Goal: Information Seeking & Learning: Check status

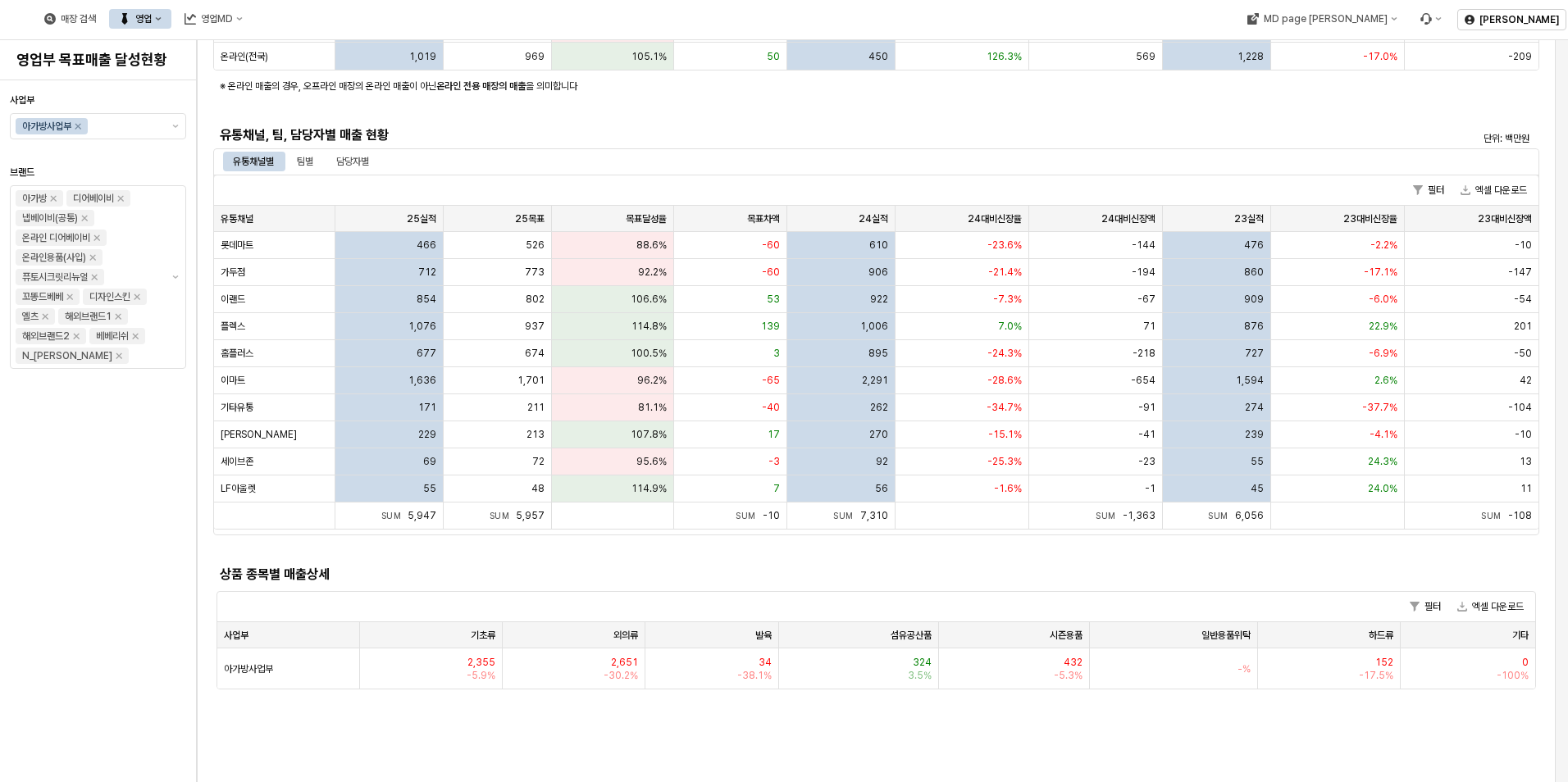
scroll to position [246, 0]
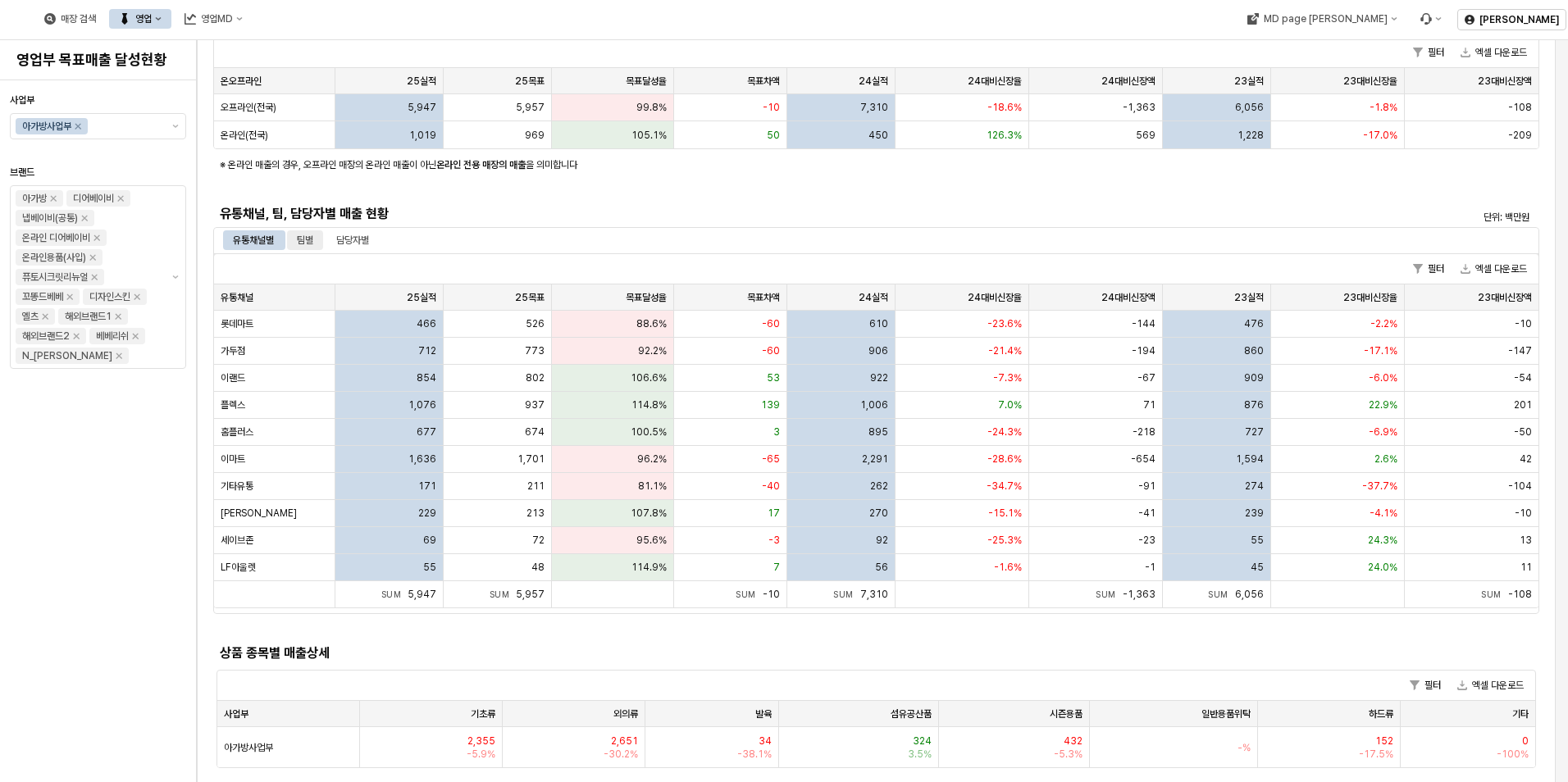
click at [303, 236] on div "팀별" at bounding box center [305, 240] width 16 height 19
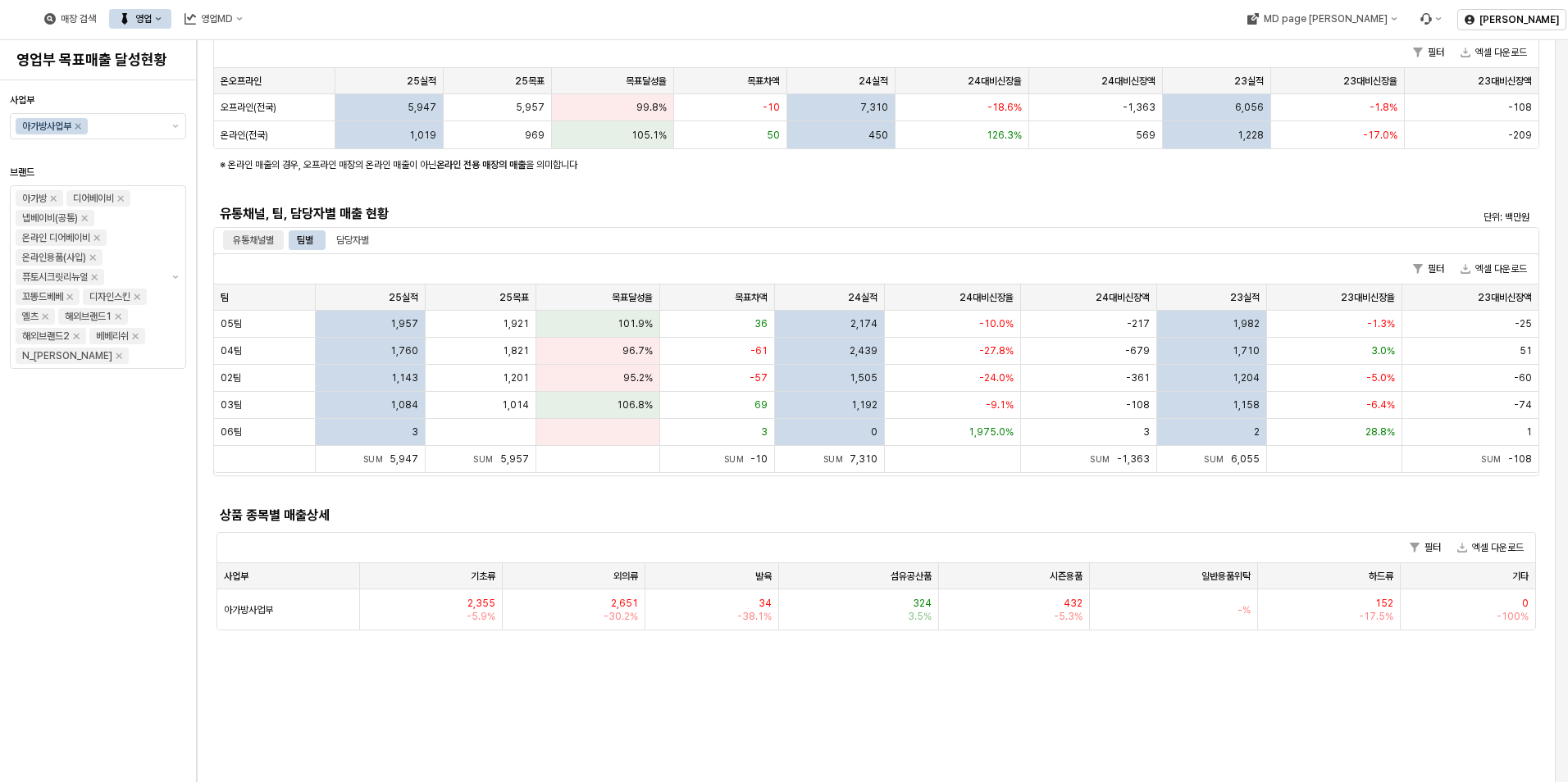
click at [256, 236] on div "유통채널별" at bounding box center [253, 240] width 41 height 19
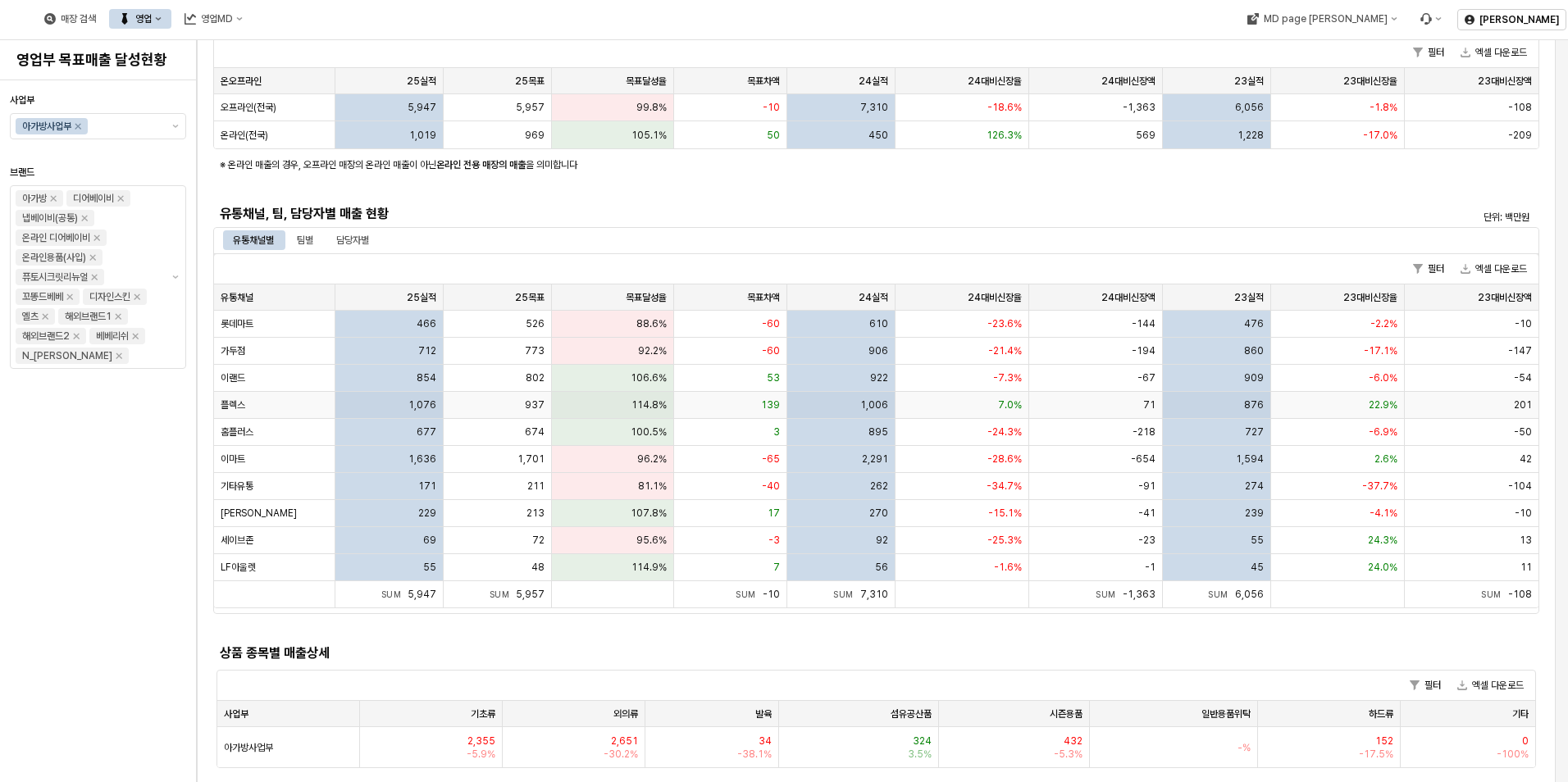
click at [615, 404] on div "114.8%" at bounding box center [613, 406] width 122 height 27
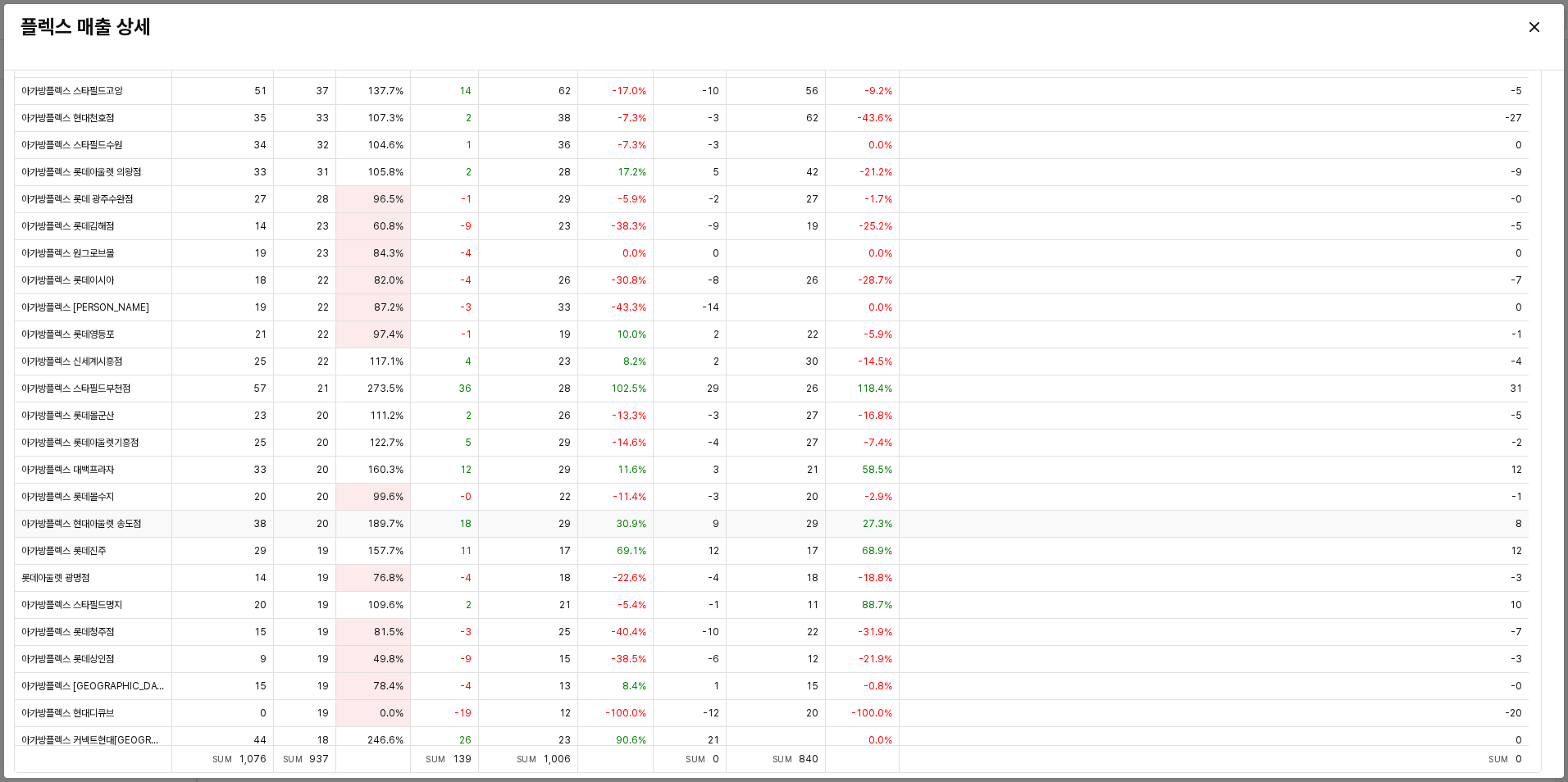
scroll to position [0, 0]
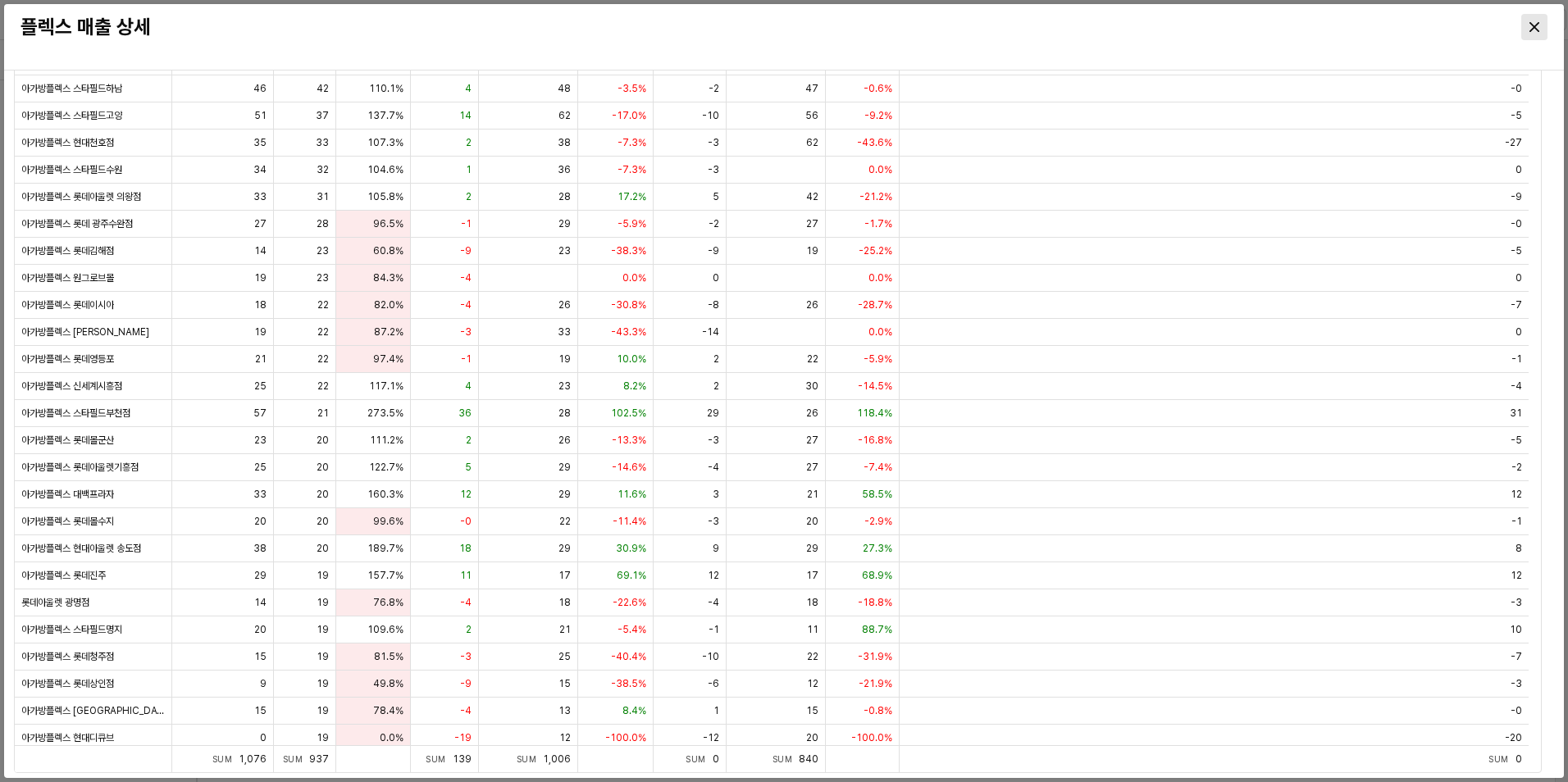
click at [1528, 20] on div "Close" at bounding box center [1534, 27] width 25 height 25
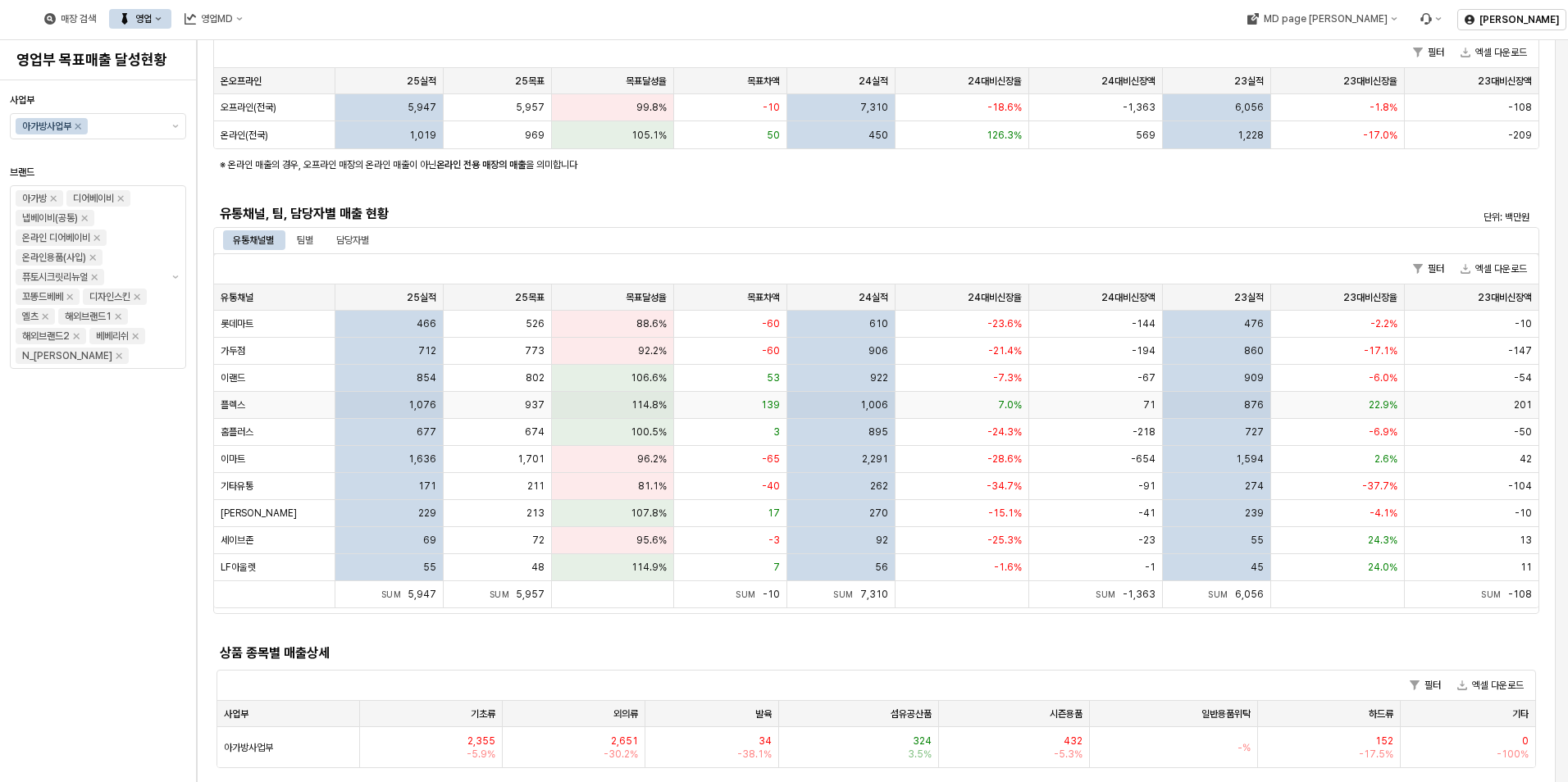
click at [365, 405] on div "1,076" at bounding box center [389, 406] width 108 height 27
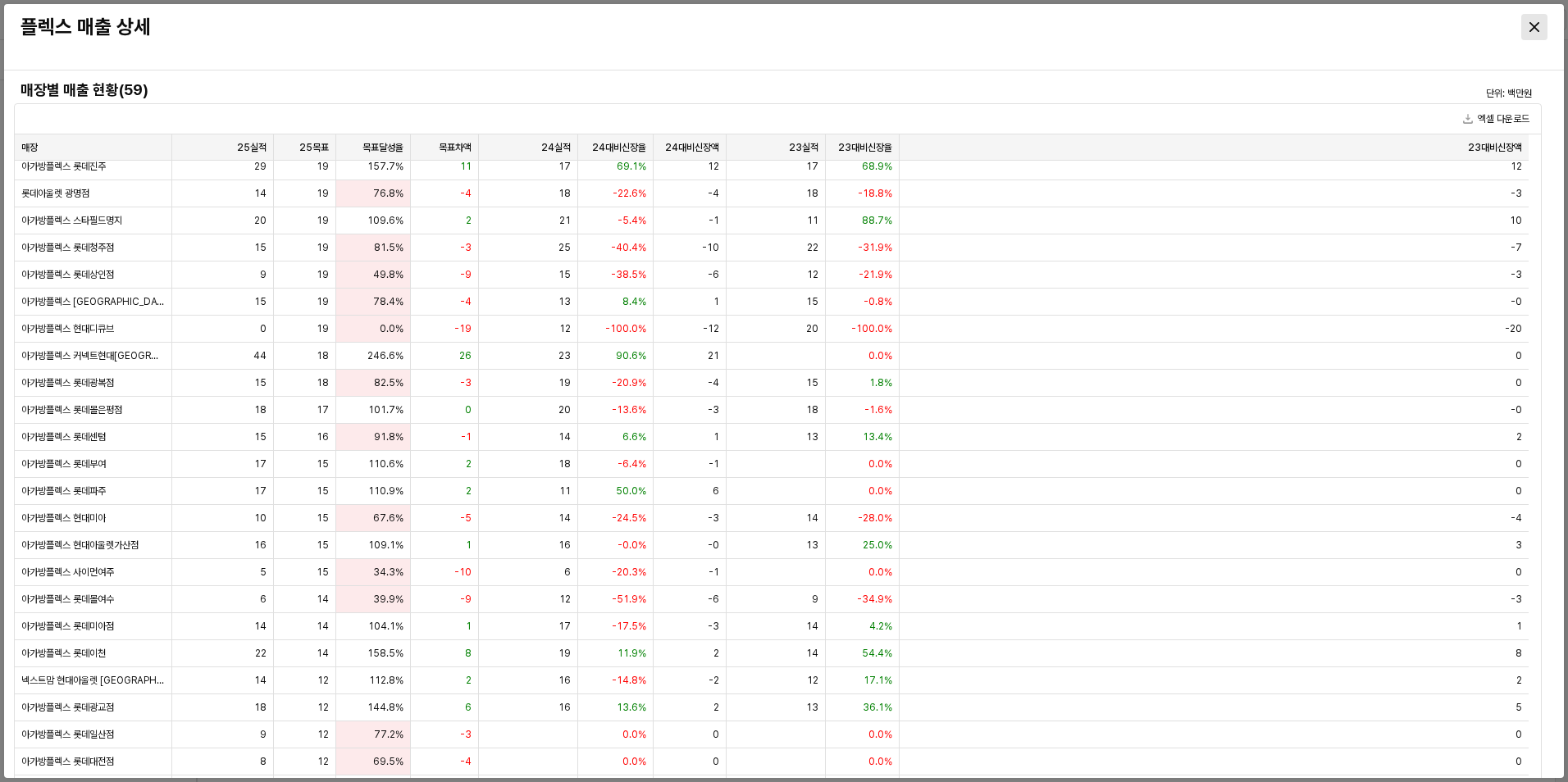
scroll to position [489, 0]
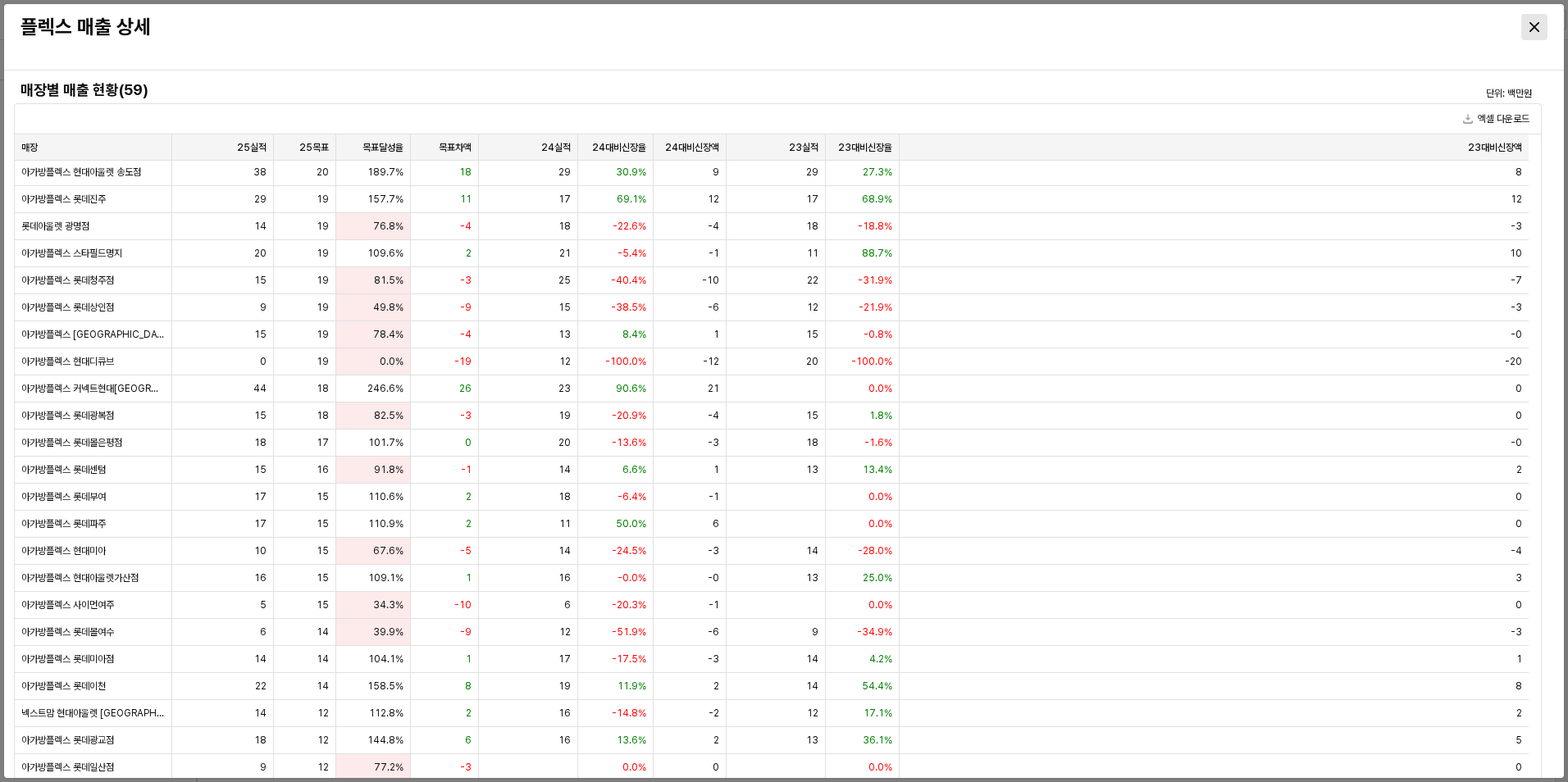
click at [1537, 26] on icon "Close" at bounding box center [1534, 27] width 10 height 10
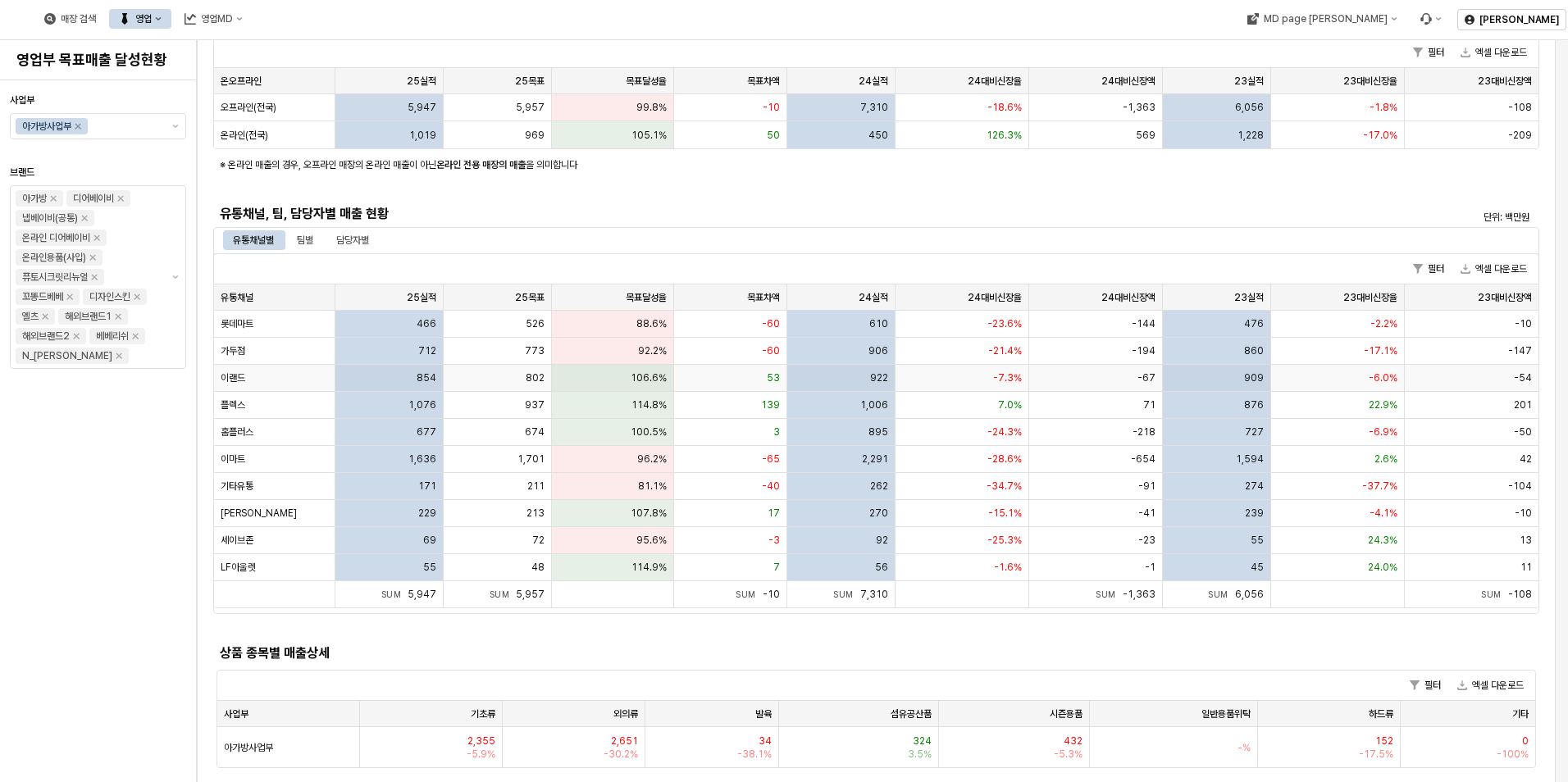
click at [374, 375] on div "854" at bounding box center [389, 379] width 108 height 27
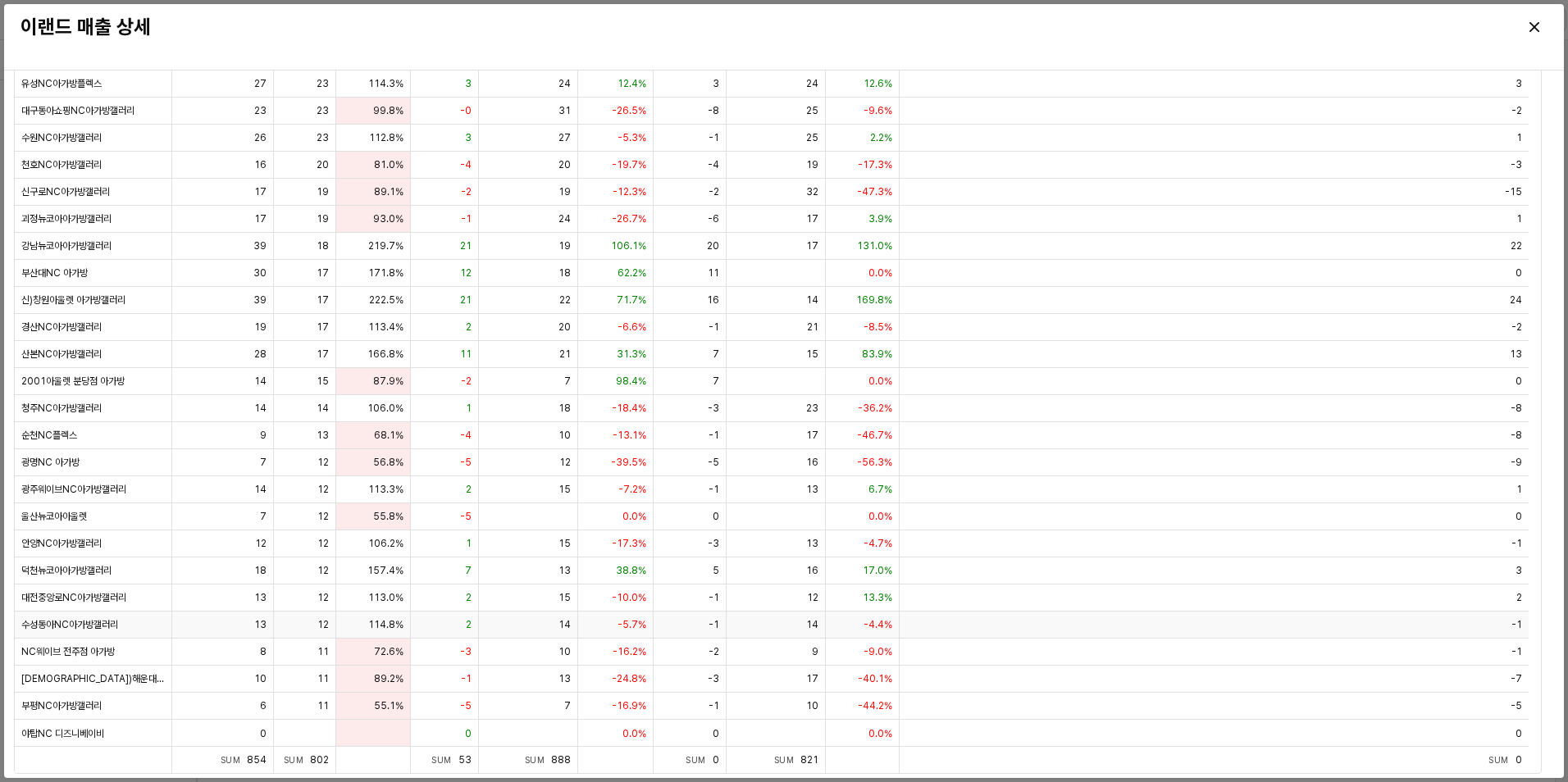
scroll to position [113, 0]
click at [1538, 25] on icon "Close" at bounding box center [1534, 27] width 10 height 10
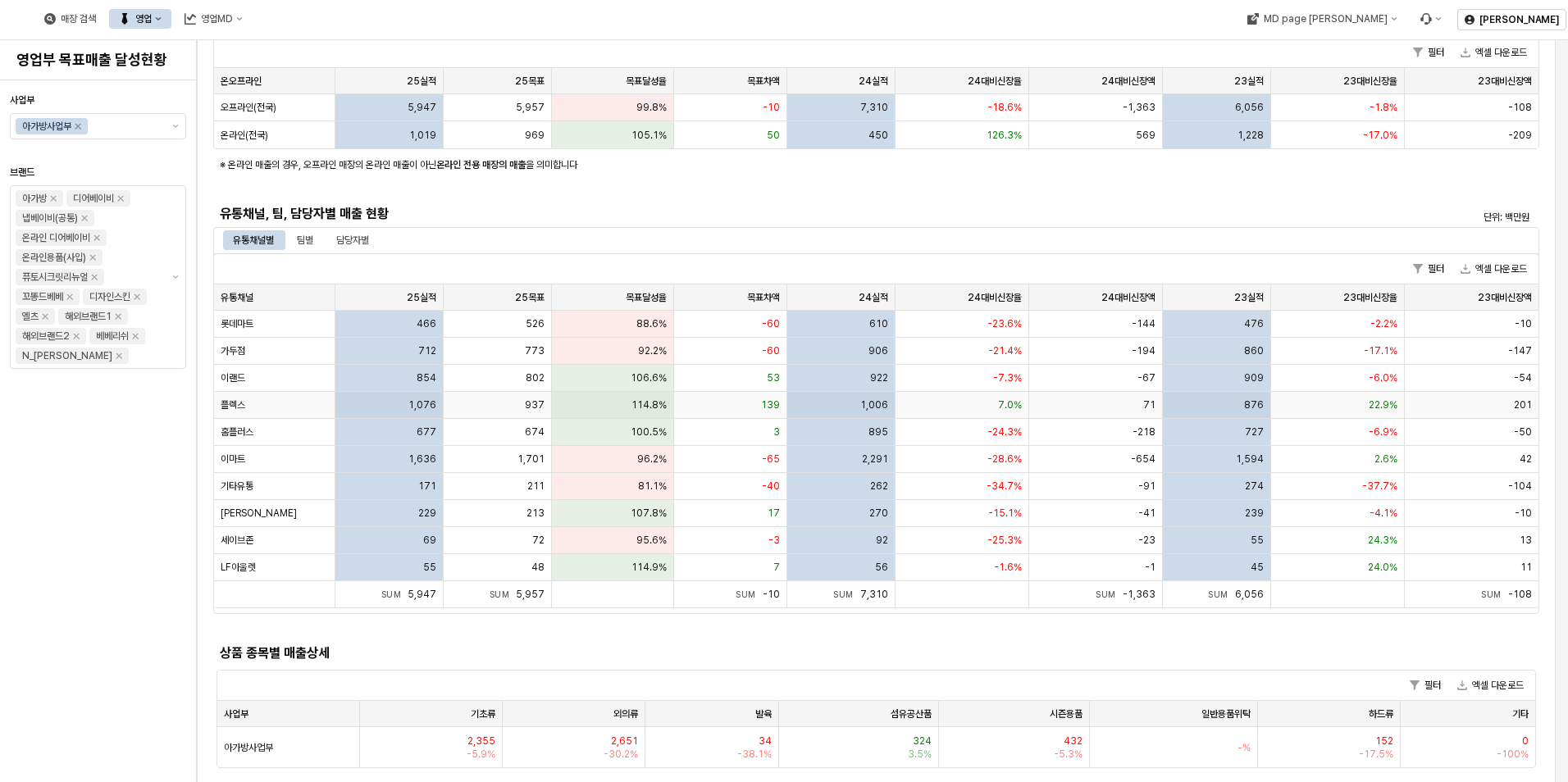
click at [289, 402] on div "플렉스" at bounding box center [275, 406] width 122 height 27
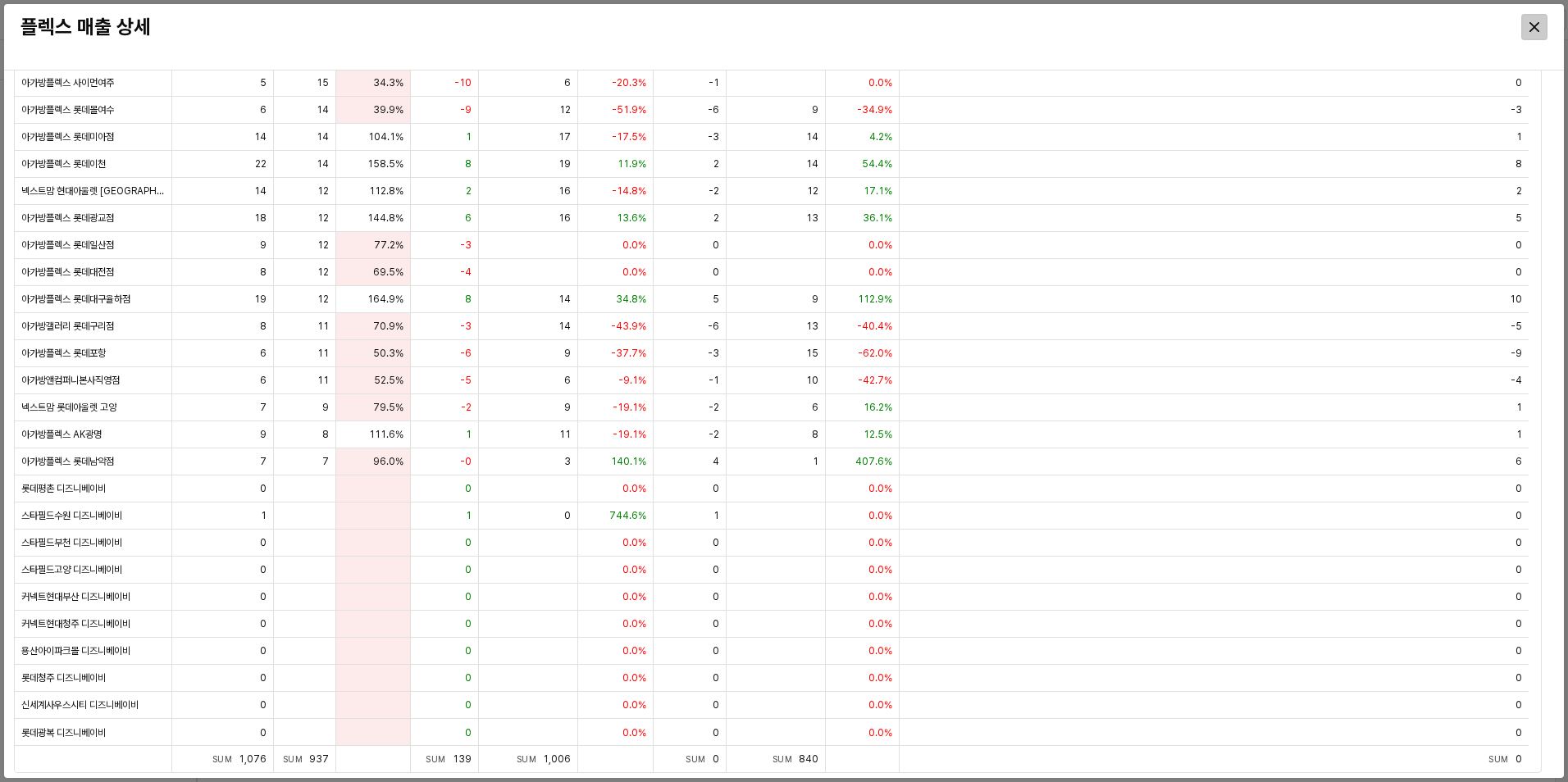
click at [1537, 26] on icon "Close" at bounding box center [1534, 27] width 10 height 10
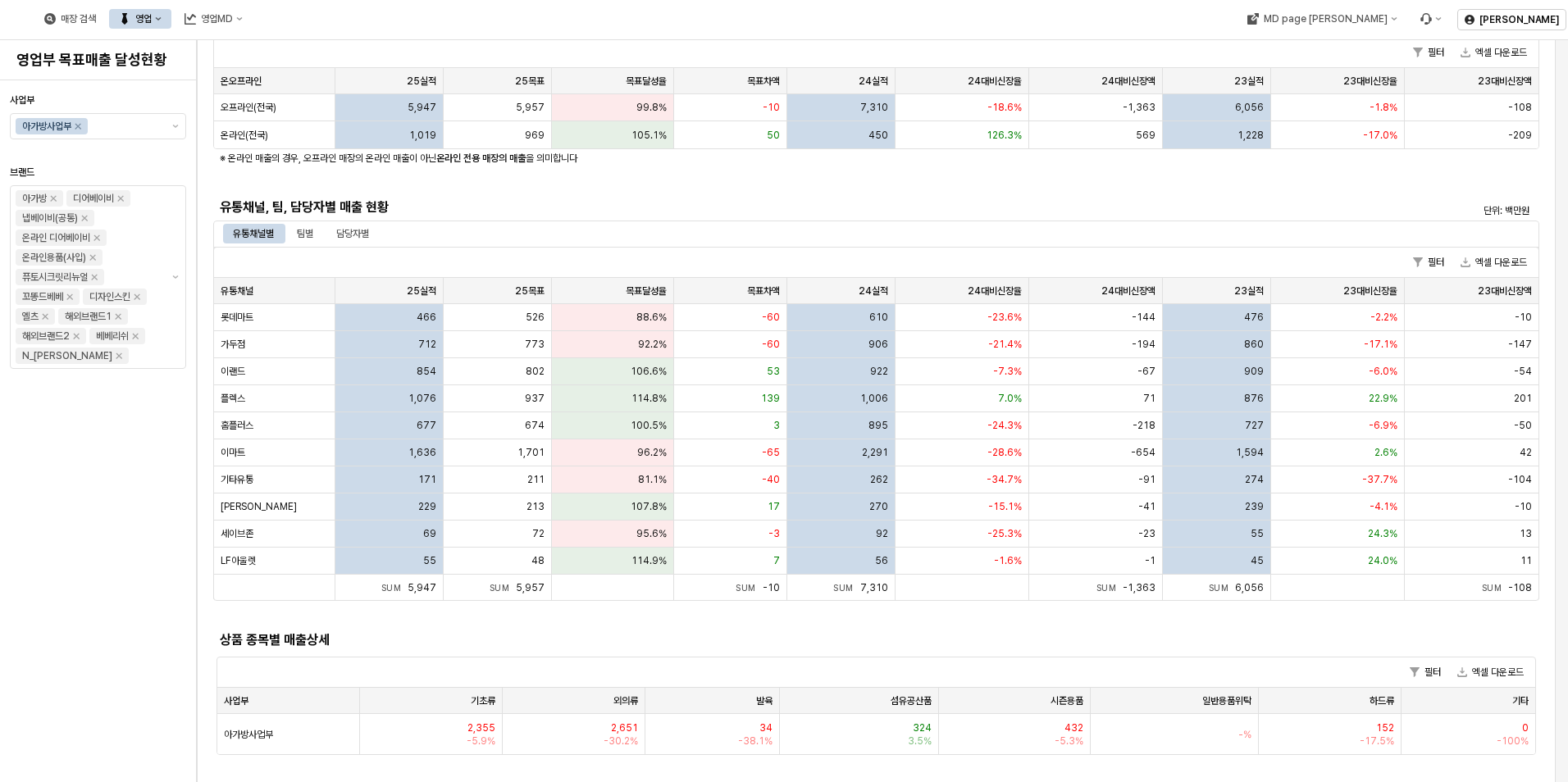
scroll to position [246, 0]
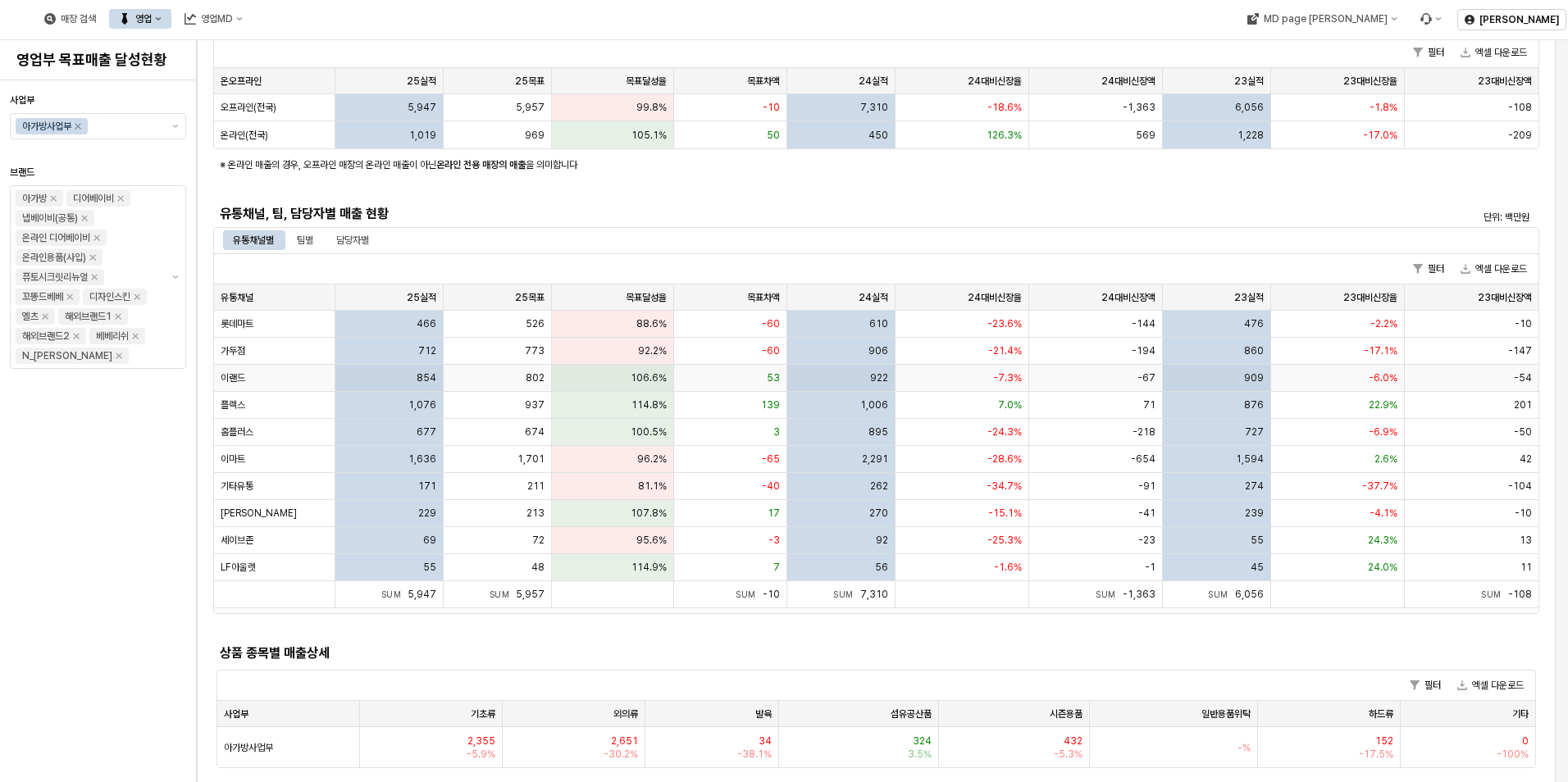
click at [380, 371] on div "854" at bounding box center [389, 379] width 108 height 27
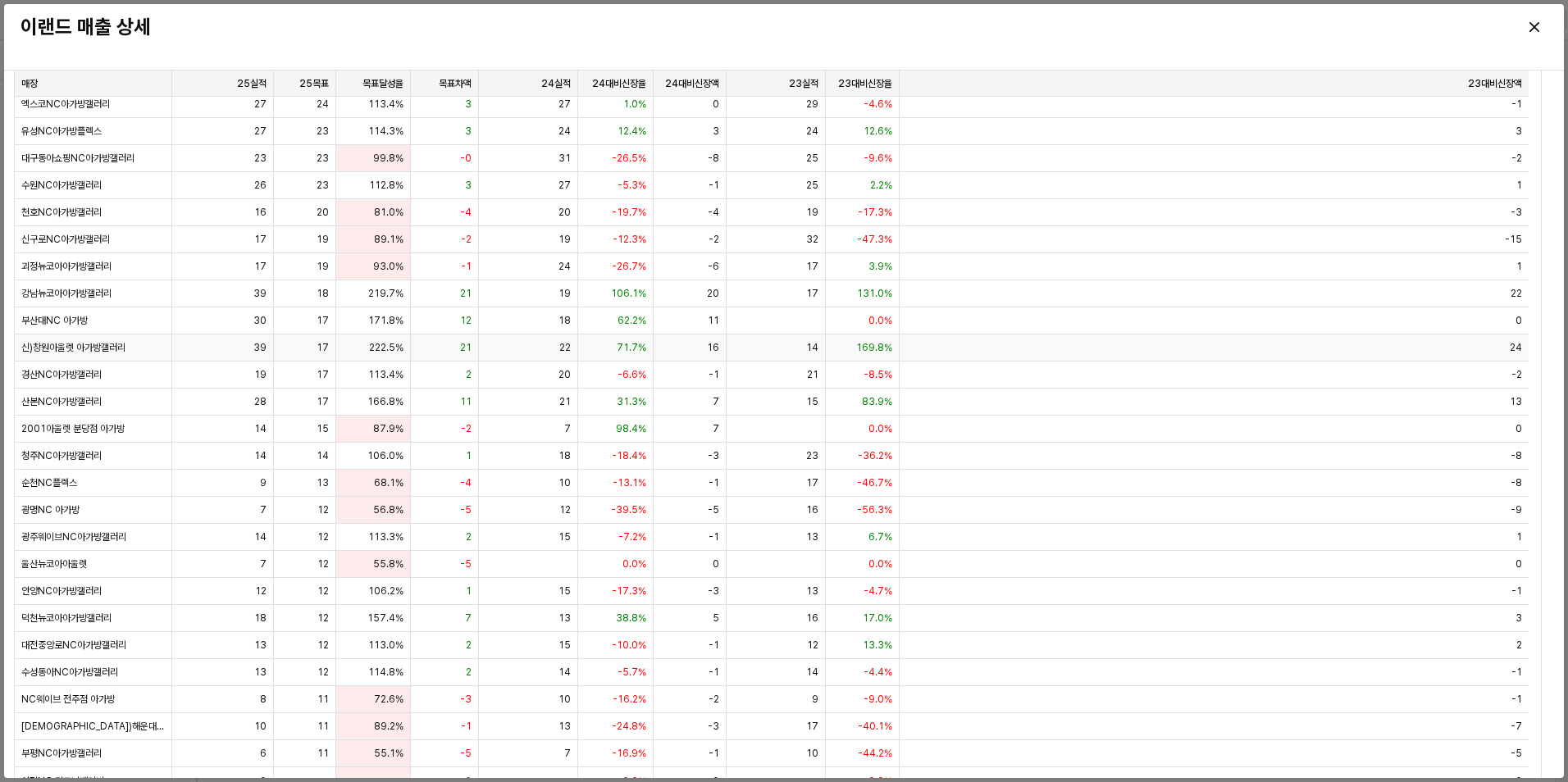
scroll to position [113, 0]
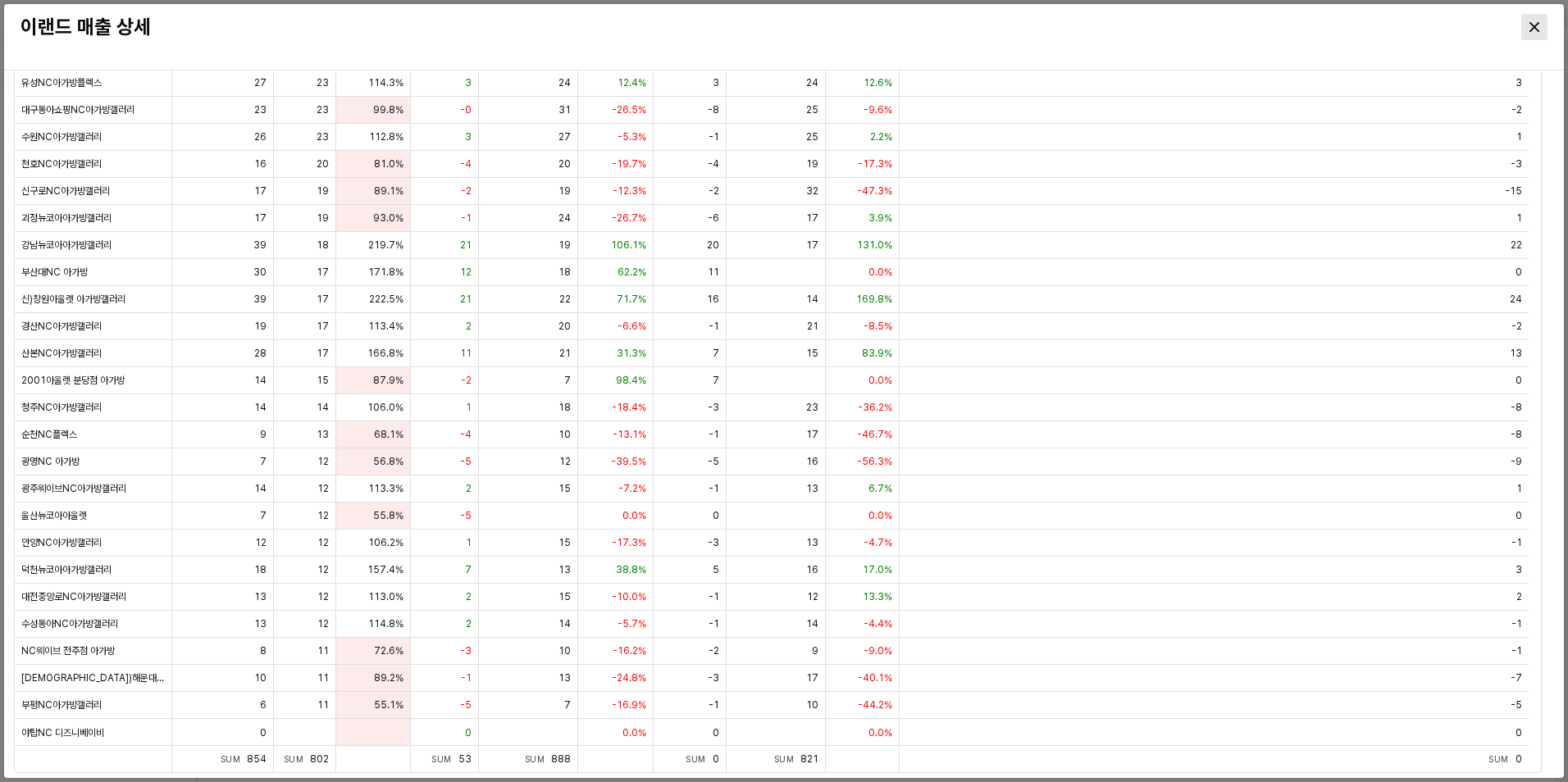
click at [1536, 33] on div "Close" at bounding box center [1534, 27] width 25 height 25
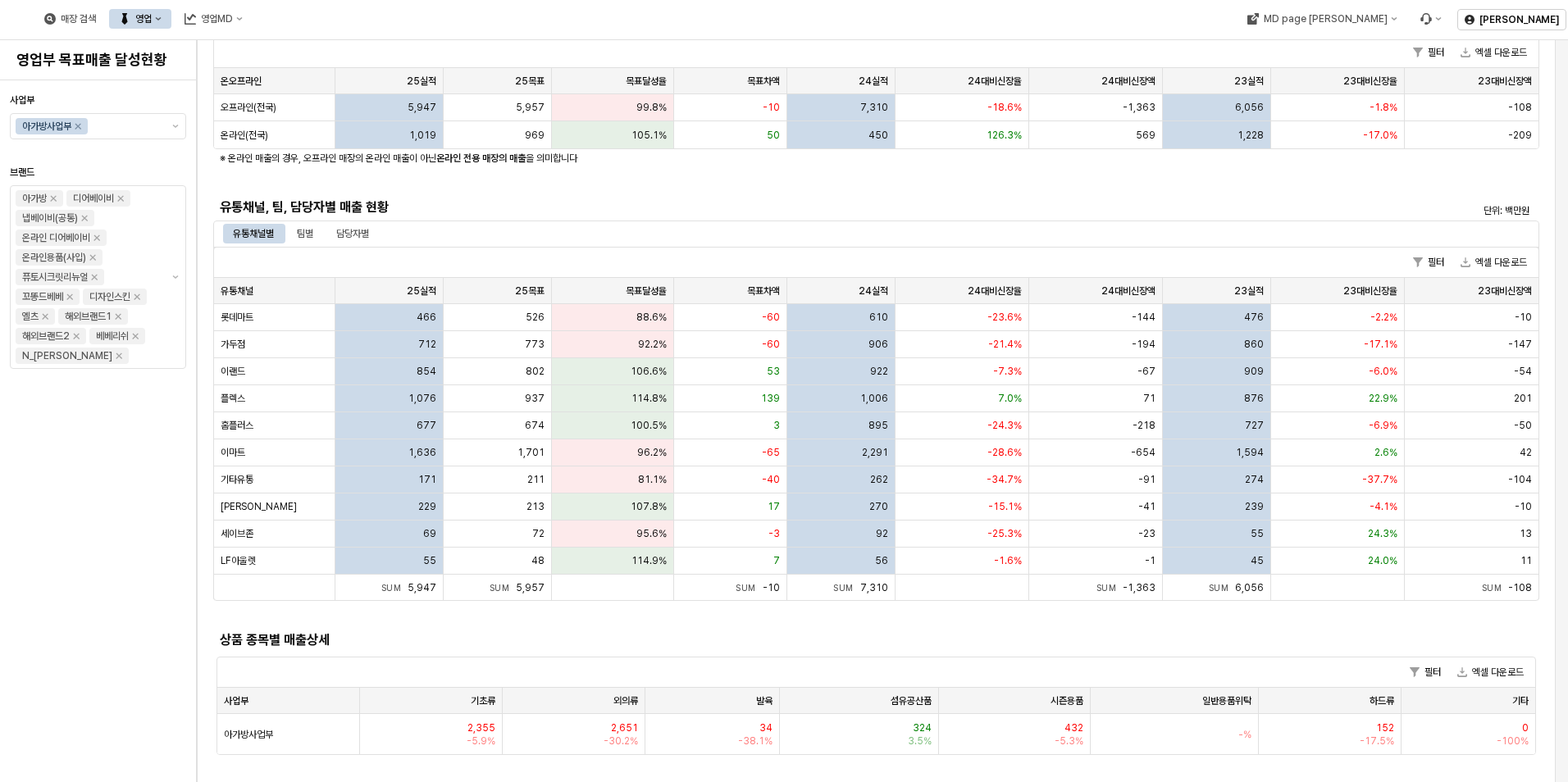
scroll to position [246, 0]
